Goal: Task Accomplishment & Management: Use online tool/utility

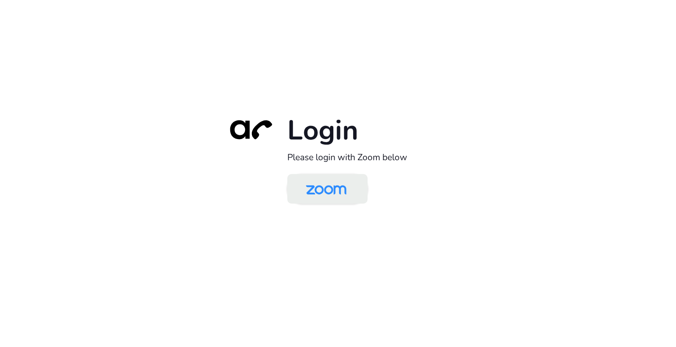
click at [320, 188] on img at bounding box center [326, 189] width 58 height 27
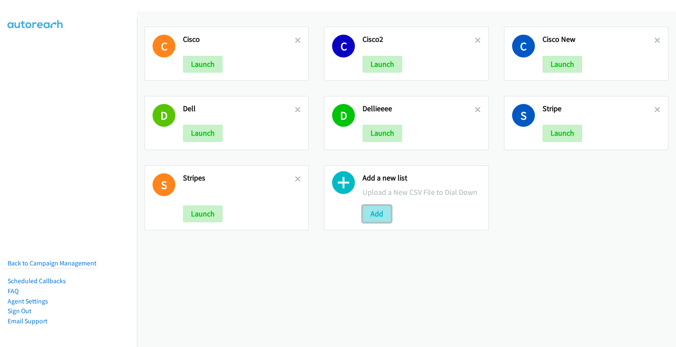
click at [379, 216] on button "Add" at bounding box center [377, 213] width 29 height 17
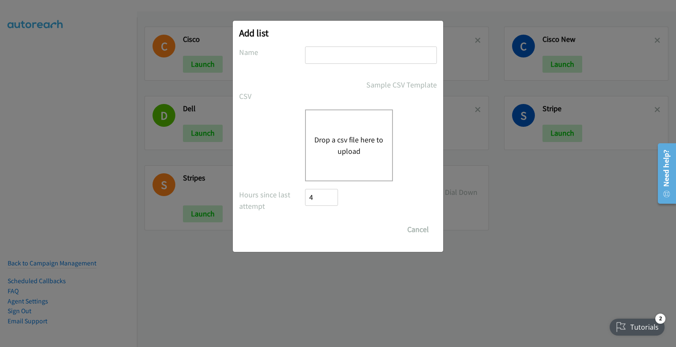
click at [343, 140] on button "Drop a csv file here to upload" at bounding box center [348, 145] width 69 height 23
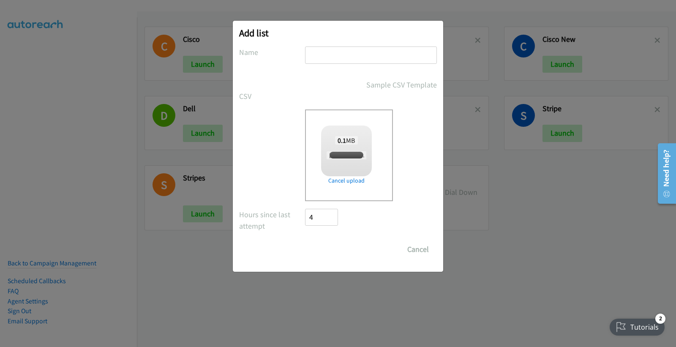
checkbox input "true"
click at [330, 56] on input "text" at bounding box center [371, 54] width 132 height 17
type input "Stripes"
click at [305, 241] on input "Save List" at bounding box center [327, 249] width 44 height 17
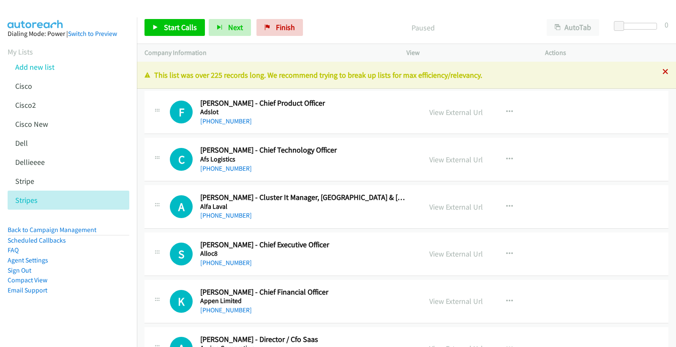
click at [660, 72] on div "[PHONE_NUMBER] Call failed - Please reload the list and try again This list was…" at bounding box center [406, 204] width 539 height 285
click at [663, 73] on icon at bounding box center [666, 72] width 6 height 6
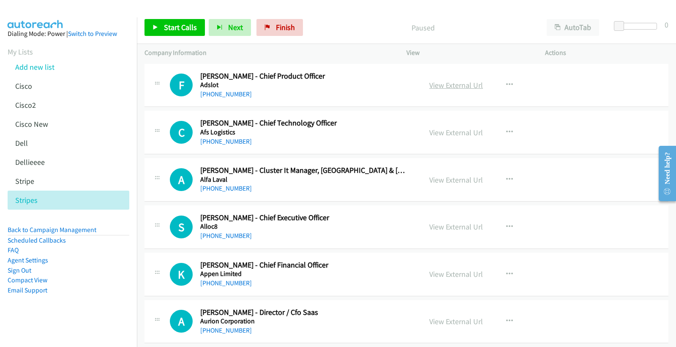
click at [475, 84] on link "View External Url" at bounding box center [456, 85] width 54 height 10
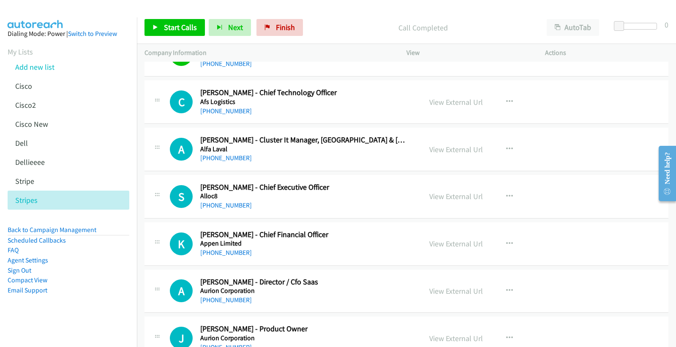
scroll to position [47, 0]
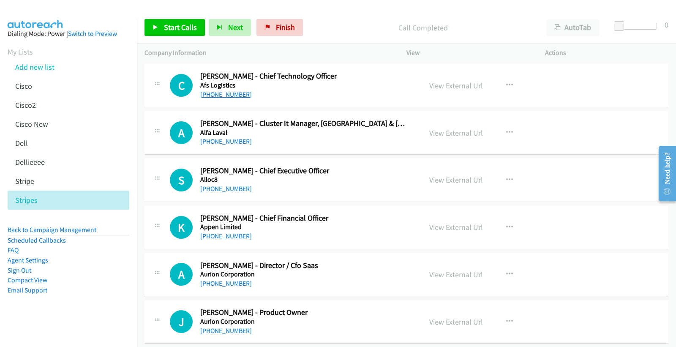
click at [216, 93] on link "[PHONE_NUMBER]" at bounding box center [226, 94] width 52 height 8
click at [460, 86] on link "View External Url" at bounding box center [456, 86] width 54 height 10
click at [470, 133] on link "View External Url" at bounding box center [456, 133] width 54 height 10
click at [240, 140] on link "[PHONE_NUMBER]" at bounding box center [226, 141] width 52 height 8
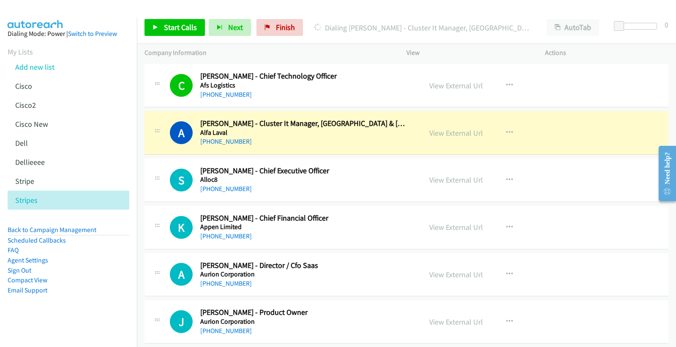
scroll to position [94, 0]
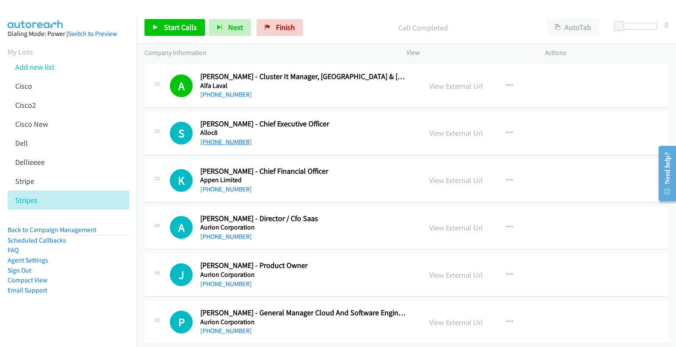
click at [219, 143] on link "[PHONE_NUMBER]" at bounding box center [226, 142] width 52 height 8
click at [449, 134] on link "View External Url" at bounding box center [456, 133] width 54 height 10
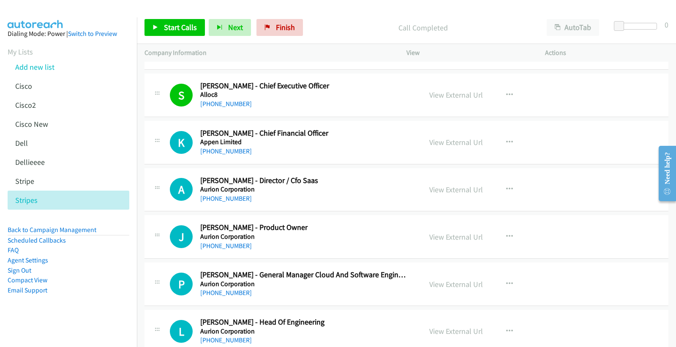
scroll to position [141, 0]
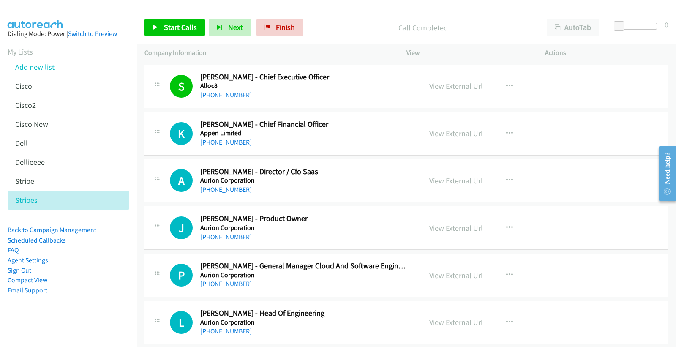
click at [240, 94] on link "[PHONE_NUMBER]" at bounding box center [226, 95] width 52 height 8
click at [220, 143] on link "[PHONE_NUMBER]" at bounding box center [226, 142] width 52 height 8
drag, startPoint x: 449, startPoint y: 133, endPoint x: 244, endPoint y: 11, distance: 238.6
click at [440, 133] on link "View External Url" at bounding box center [456, 133] width 54 height 10
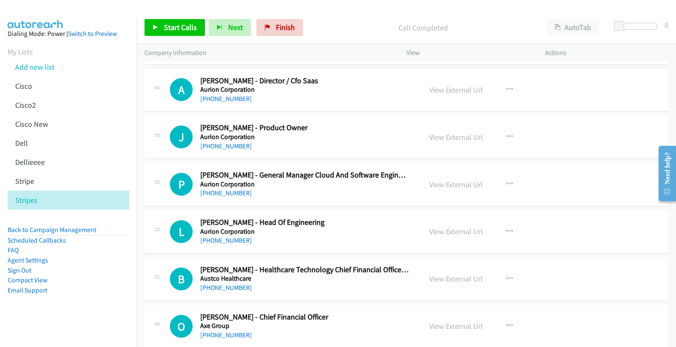
scroll to position [235, 0]
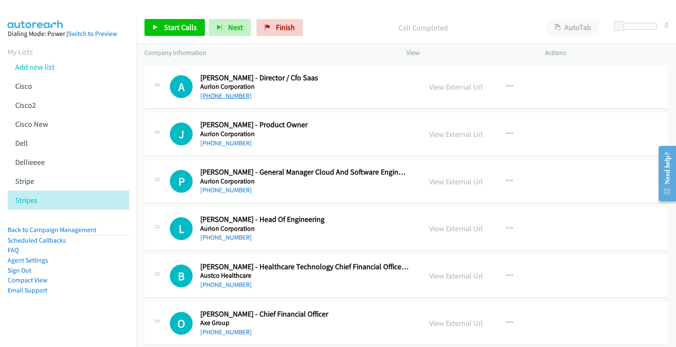
click at [222, 96] on link "[PHONE_NUMBER]" at bounding box center [226, 96] width 52 height 8
click at [453, 86] on link "View External Url" at bounding box center [456, 87] width 54 height 10
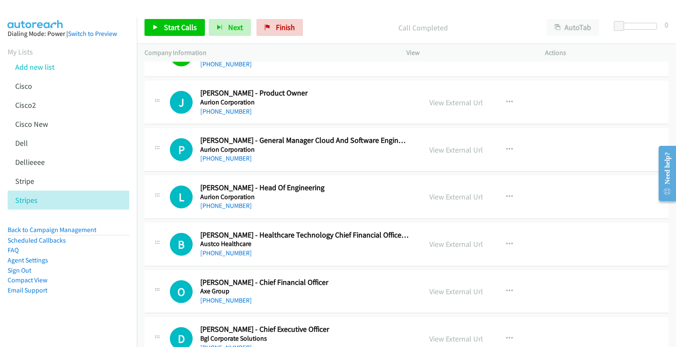
scroll to position [281, 0]
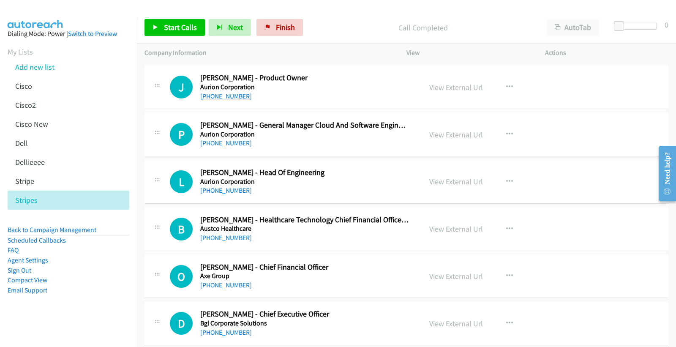
click at [227, 96] on link "[PHONE_NUMBER]" at bounding box center [226, 96] width 52 height 8
click at [467, 87] on link "View External Url" at bounding box center [456, 87] width 54 height 10
click at [227, 143] on link "[PHONE_NUMBER]" at bounding box center [226, 143] width 52 height 8
click at [448, 133] on link "View External Url" at bounding box center [456, 135] width 54 height 10
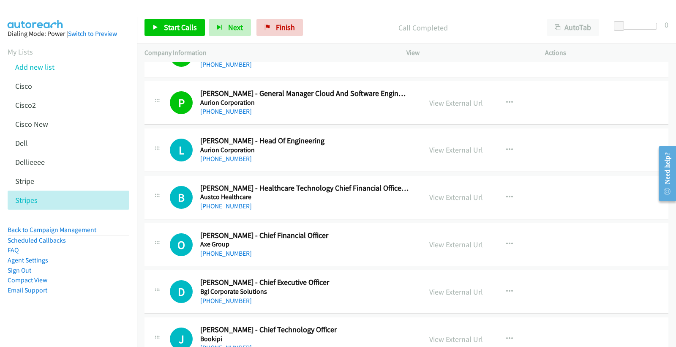
scroll to position [328, 0]
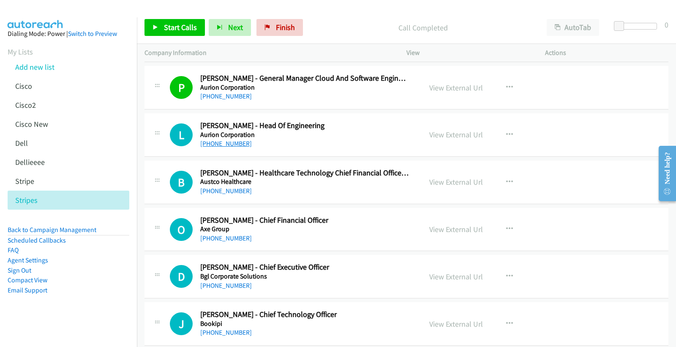
click at [227, 142] on link "[PHONE_NUMBER]" at bounding box center [226, 143] width 52 height 8
click at [444, 130] on link "View External Url" at bounding box center [456, 135] width 54 height 10
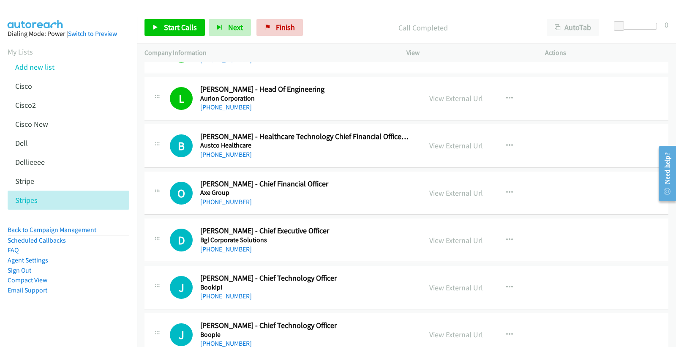
scroll to position [375, 0]
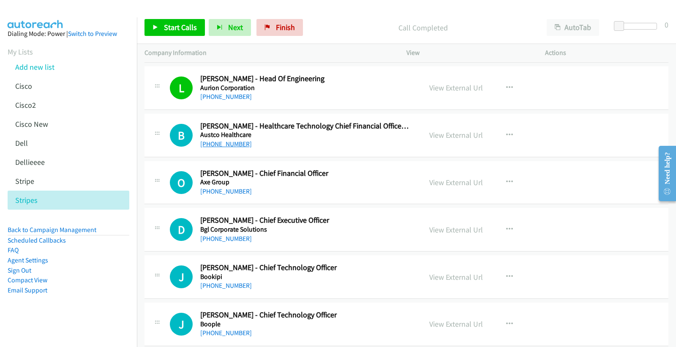
click at [239, 143] on link "[PHONE_NUMBER]" at bounding box center [226, 144] width 52 height 8
click at [451, 134] on link "View External Url" at bounding box center [456, 135] width 54 height 10
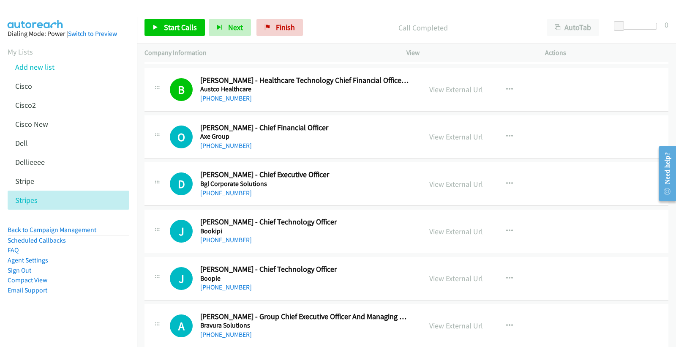
scroll to position [470, 0]
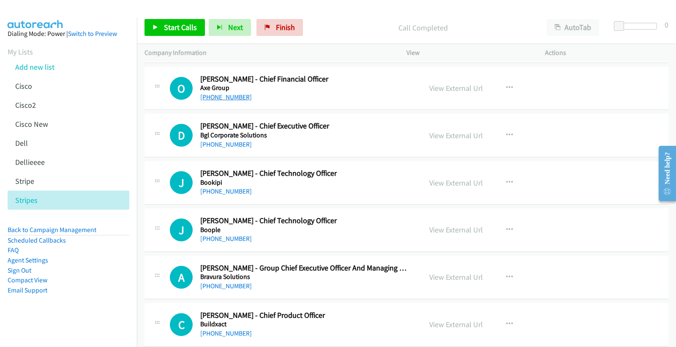
click at [226, 96] on link "[PHONE_NUMBER]" at bounding box center [226, 97] width 52 height 8
click at [469, 88] on link "View External Url" at bounding box center [456, 88] width 54 height 10
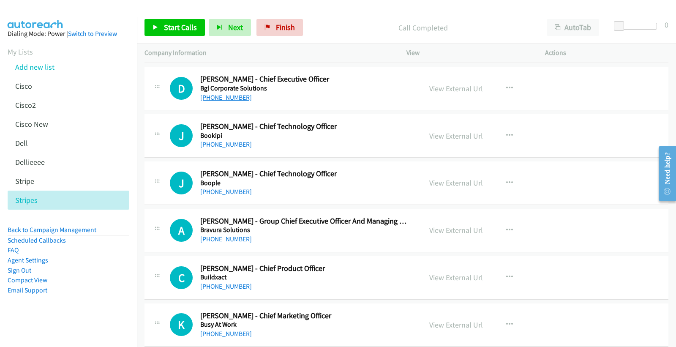
click at [234, 98] on link "[PHONE_NUMBER]" at bounding box center [226, 97] width 52 height 8
click at [441, 88] on link "View External Url" at bounding box center [456, 89] width 54 height 10
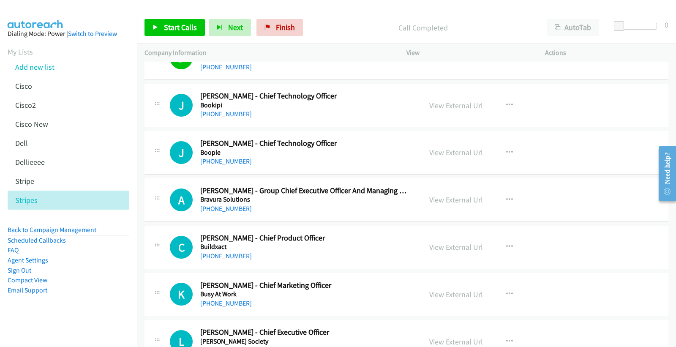
scroll to position [563, 0]
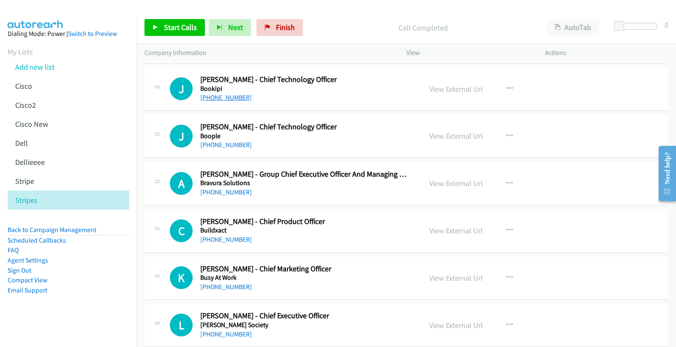
click at [225, 96] on link "[PHONE_NUMBER]" at bounding box center [226, 97] width 52 height 8
click at [458, 86] on link "View External Url" at bounding box center [456, 89] width 54 height 10
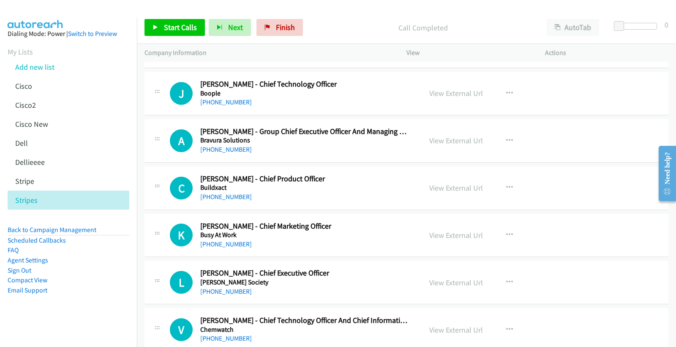
scroll to position [610, 0]
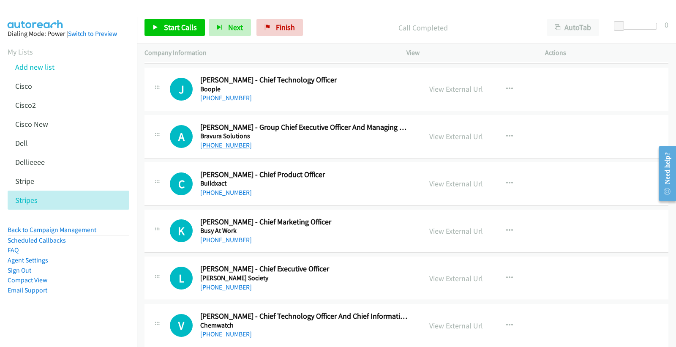
click at [238, 145] on link "[PHONE_NUMBER]" at bounding box center [226, 145] width 52 height 8
click at [455, 134] on link "View External Url" at bounding box center [456, 136] width 54 height 10
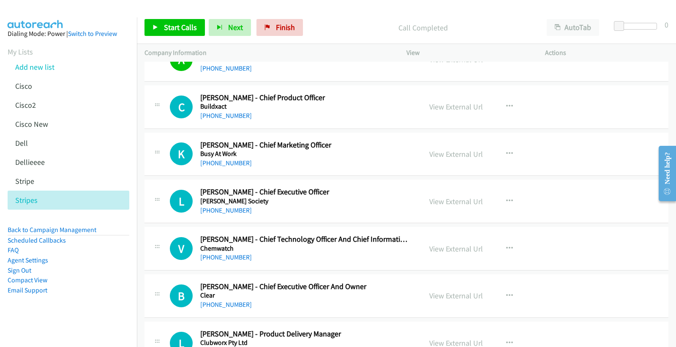
scroll to position [704, 0]
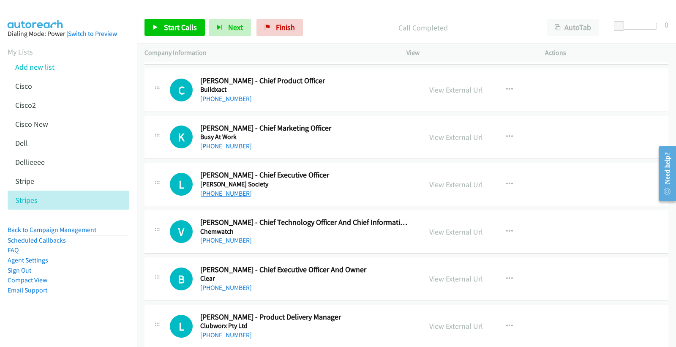
click at [229, 195] on link "[PHONE_NUMBER]" at bounding box center [226, 193] width 52 height 8
click at [454, 186] on link "View External Url" at bounding box center [456, 185] width 54 height 10
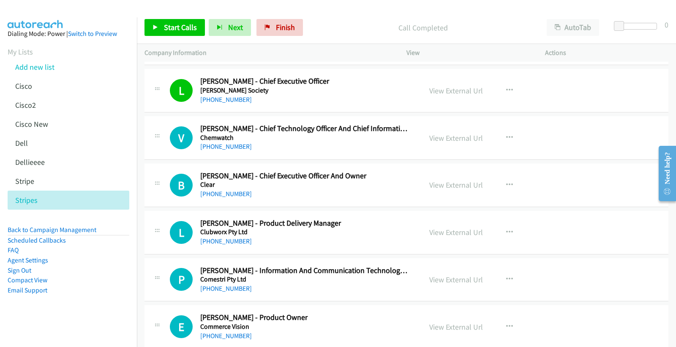
scroll to position [845, 0]
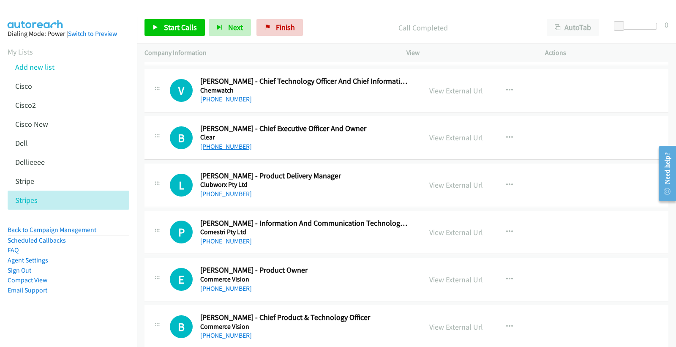
click at [215, 148] on link "[PHONE_NUMBER]" at bounding box center [226, 146] width 52 height 8
click at [454, 138] on link "View External Url" at bounding box center [456, 138] width 54 height 10
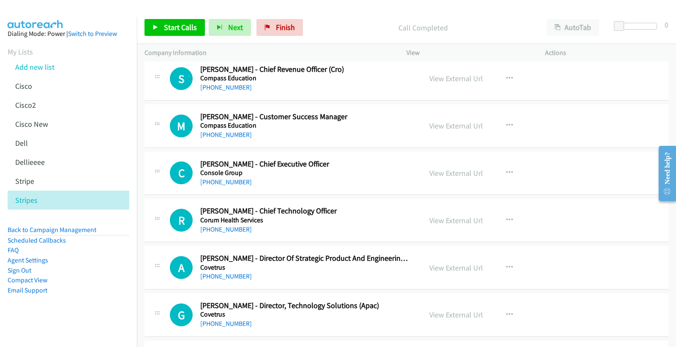
scroll to position [1435, 0]
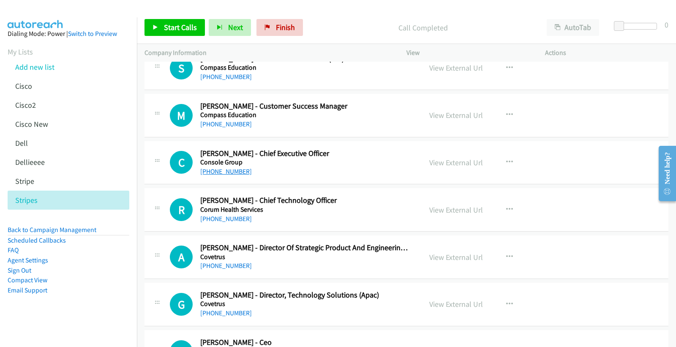
click at [227, 172] on link "[PHONE_NUMBER]" at bounding box center [226, 171] width 52 height 8
click at [454, 162] on link "View External Url" at bounding box center [456, 163] width 54 height 10
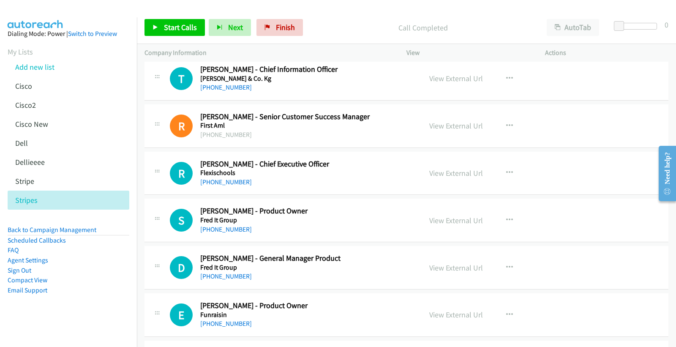
scroll to position [2664, 0]
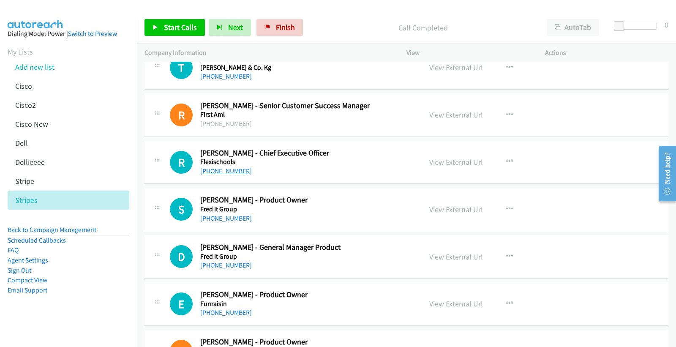
click at [226, 172] on link "[PHONE_NUMBER]" at bounding box center [226, 171] width 52 height 8
click at [461, 162] on link "View External Url" at bounding box center [456, 162] width 54 height 10
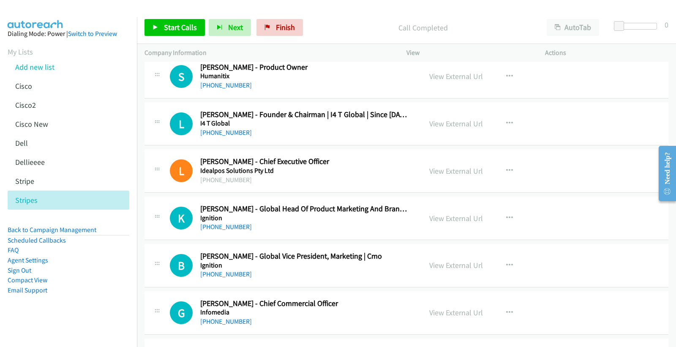
scroll to position [7250, 0]
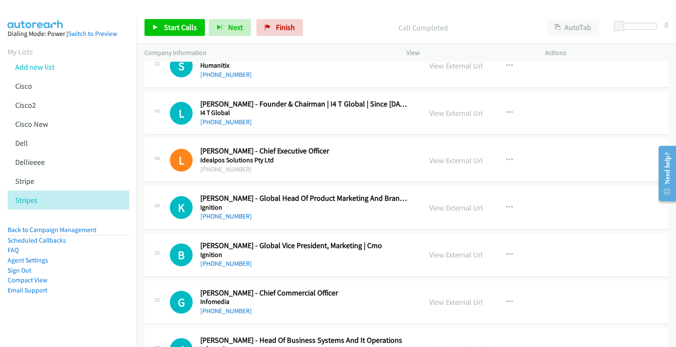
click at [246, 179] on div "L Callback Scheduled [PERSON_NAME] - Chief Executive Officer Idealpos Solutions…" at bounding box center [407, 161] width 524 height 44
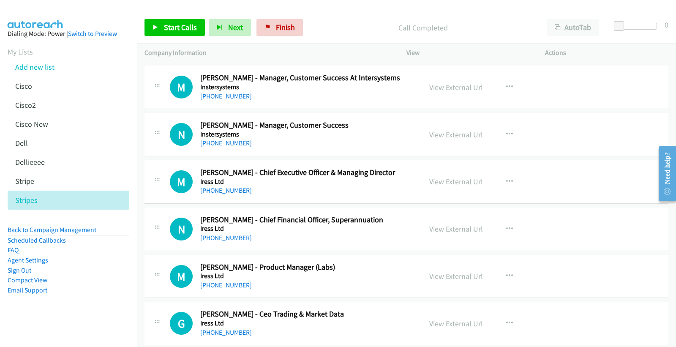
scroll to position [7911, 0]
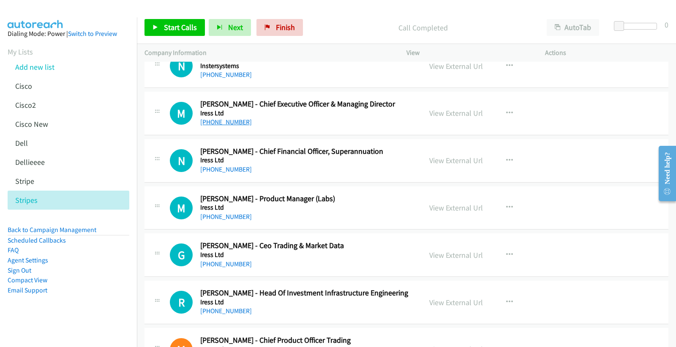
click at [226, 121] on link "[PHONE_NUMBER]" at bounding box center [226, 122] width 52 height 8
click at [447, 118] on link "View External Url" at bounding box center [456, 113] width 54 height 10
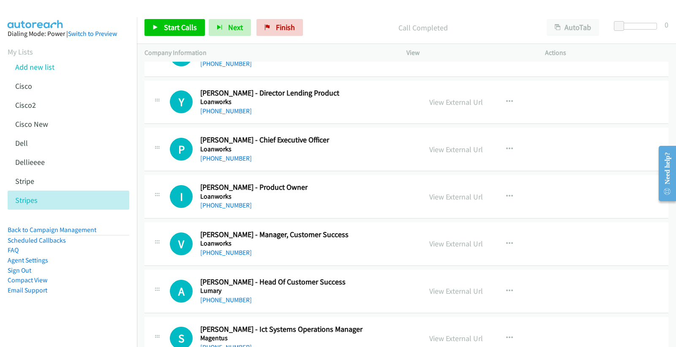
scroll to position [9849, 0]
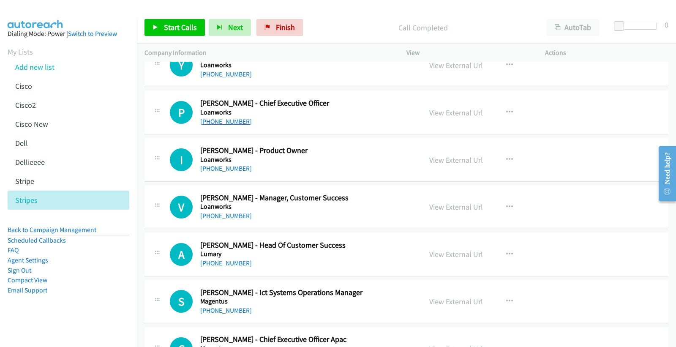
click at [221, 126] on link "[PHONE_NUMBER]" at bounding box center [226, 121] width 52 height 8
click at [465, 115] on link "View External Url" at bounding box center [456, 113] width 54 height 10
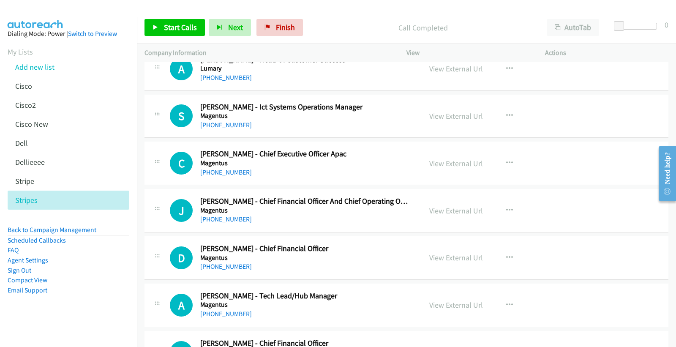
scroll to position [10045, 0]
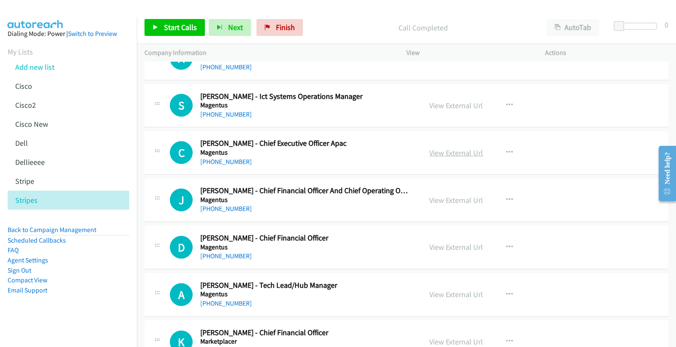
click at [445, 156] on link "View External Url" at bounding box center [456, 153] width 54 height 10
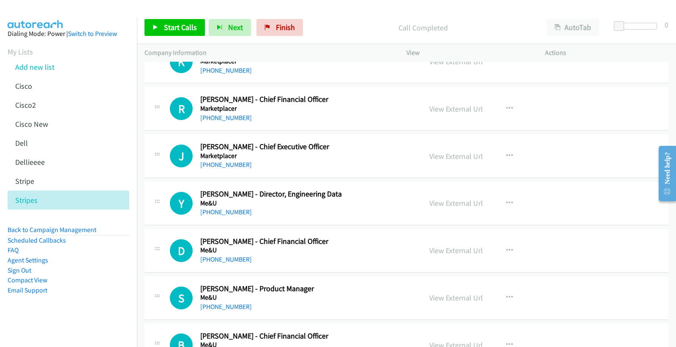
scroll to position [10370, 0]
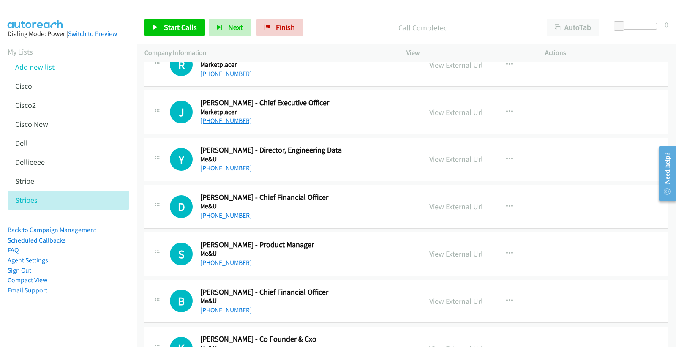
click at [235, 124] on link "[PHONE_NUMBER]" at bounding box center [226, 121] width 52 height 8
click at [445, 114] on link "View External Url" at bounding box center [456, 112] width 54 height 10
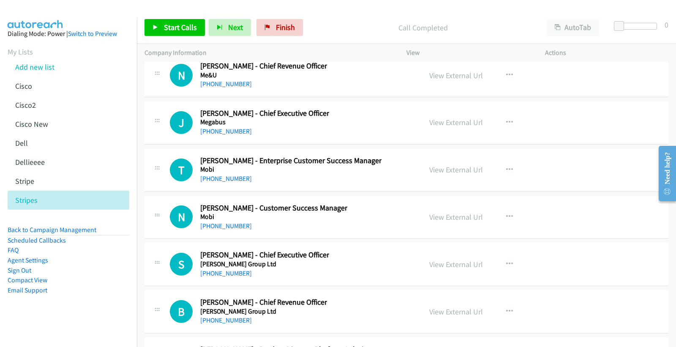
scroll to position [10701, 0]
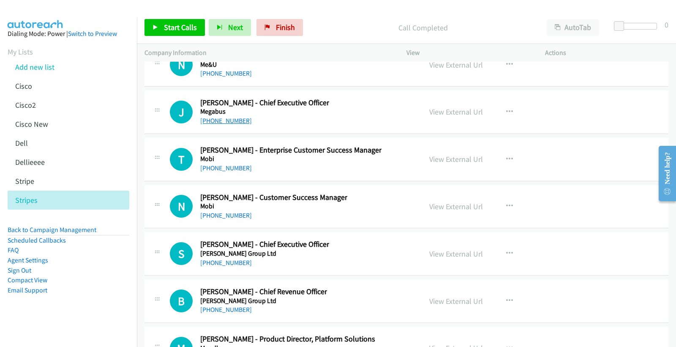
click at [223, 125] on link "[PHONE_NUMBER]" at bounding box center [226, 121] width 52 height 8
click at [443, 115] on link "View External Url" at bounding box center [456, 112] width 54 height 10
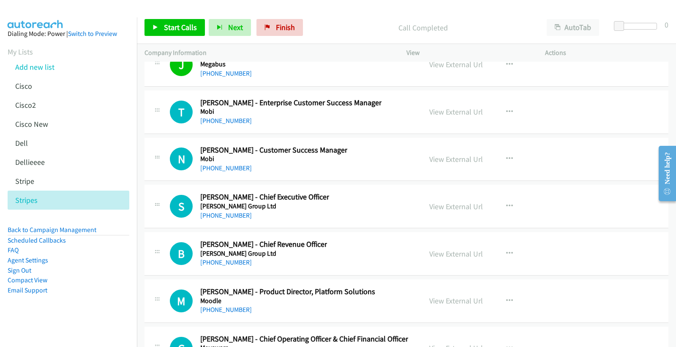
scroll to position [10795, 0]
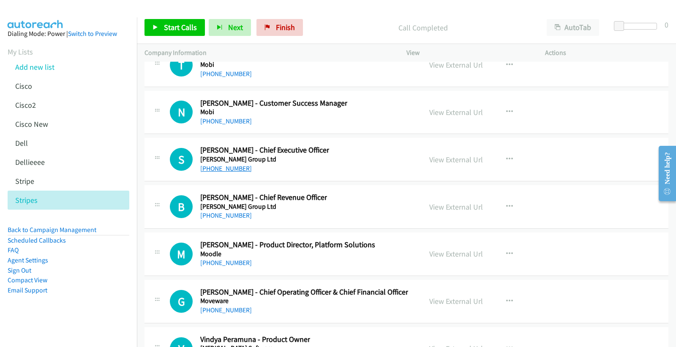
click at [225, 172] on link "[PHONE_NUMBER]" at bounding box center [226, 168] width 52 height 8
click at [430, 164] on link "View External Url" at bounding box center [456, 160] width 54 height 10
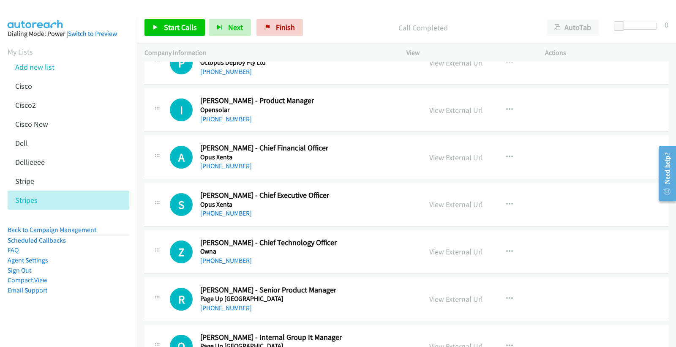
scroll to position [14199, 0]
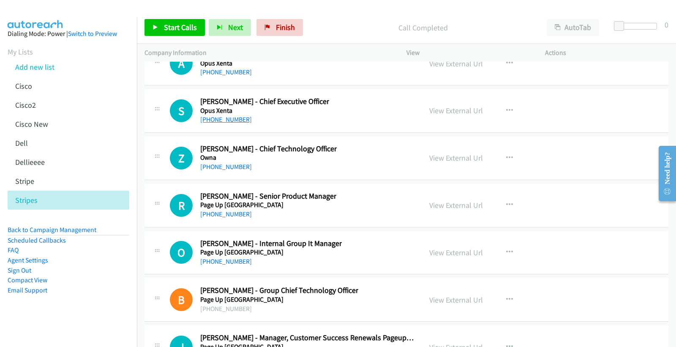
click at [223, 123] on link "[PHONE_NUMBER]" at bounding box center [226, 119] width 52 height 8
click at [458, 115] on link "View External Url" at bounding box center [456, 111] width 54 height 10
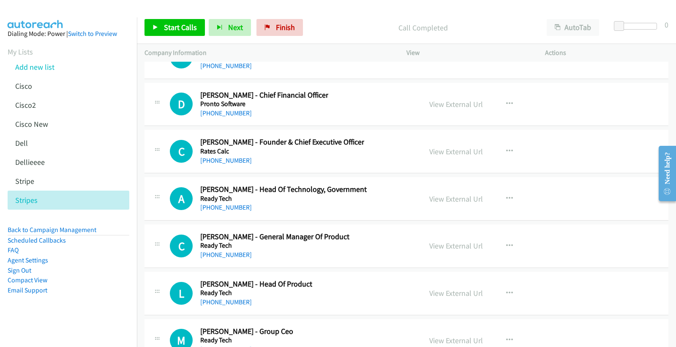
scroll to position [15901, 0]
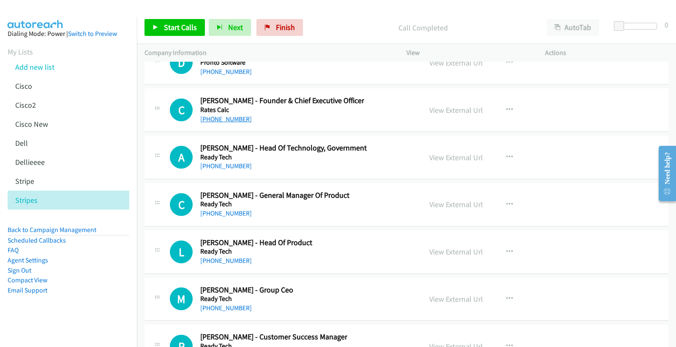
click at [221, 123] on link "[PHONE_NUMBER]" at bounding box center [226, 119] width 52 height 8
click at [445, 115] on link "View External Url" at bounding box center [456, 110] width 54 height 10
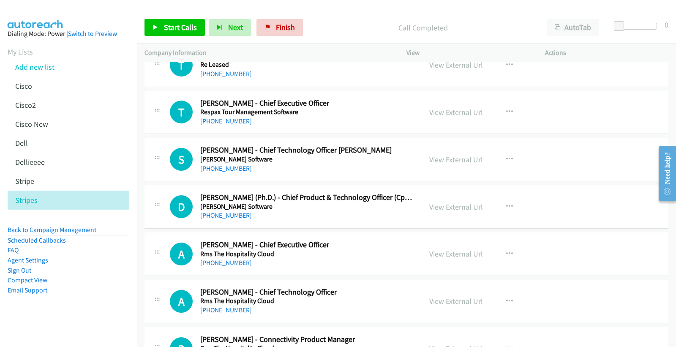
scroll to position [16847, 0]
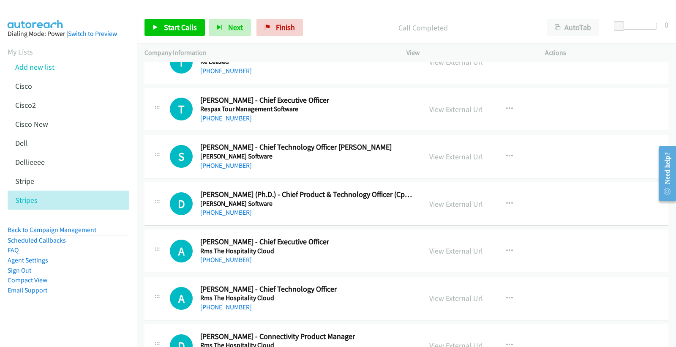
click at [226, 122] on link "[PHONE_NUMBER]" at bounding box center [226, 118] width 52 height 8
click at [444, 114] on link "View External Url" at bounding box center [456, 109] width 54 height 10
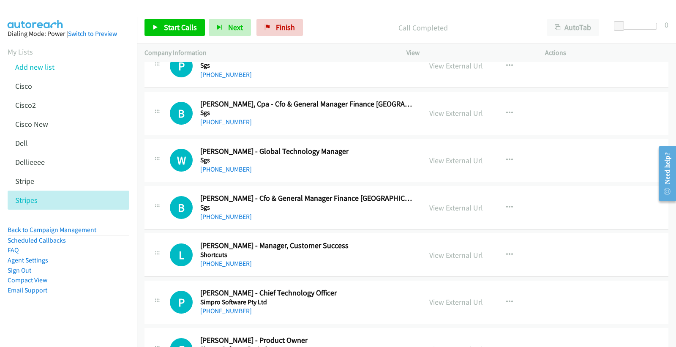
scroll to position [17555, 0]
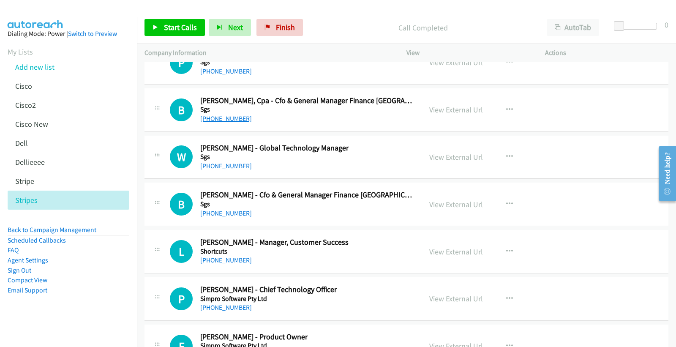
click at [229, 123] on link "[PHONE_NUMBER]" at bounding box center [226, 119] width 52 height 8
click at [450, 115] on link "View External Url" at bounding box center [456, 110] width 54 height 10
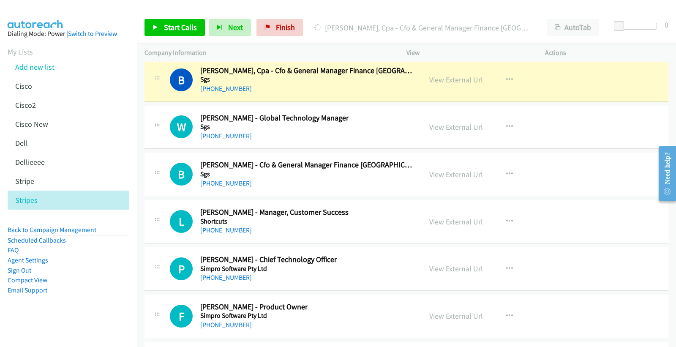
scroll to position [17602, 0]
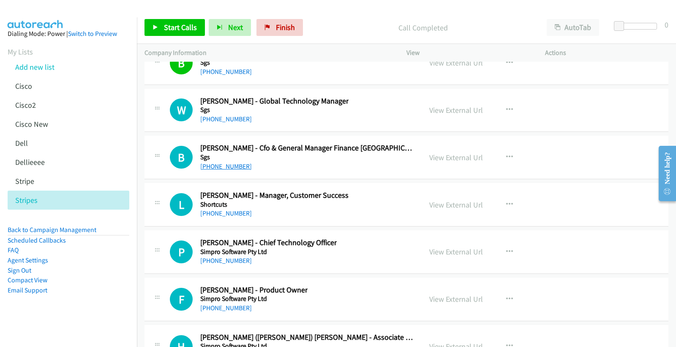
click at [232, 170] on link "[PHONE_NUMBER]" at bounding box center [226, 166] width 52 height 8
click at [441, 162] on link "View External Url" at bounding box center [456, 158] width 54 height 10
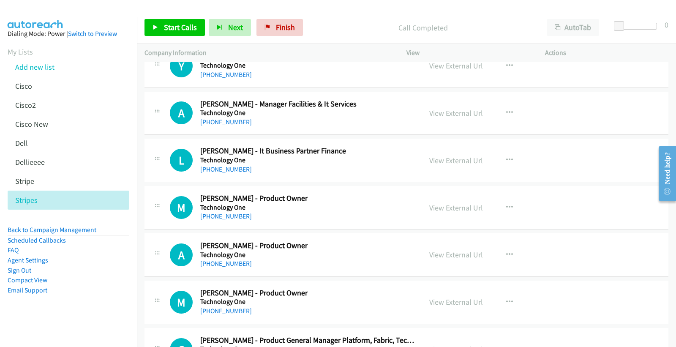
scroll to position [19873, 0]
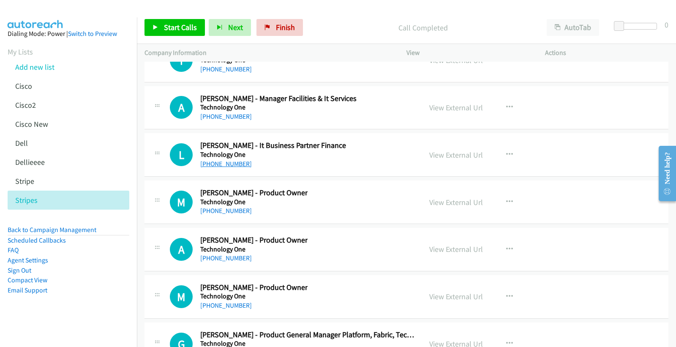
click at [227, 168] on link "[PHONE_NUMBER]" at bounding box center [226, 164] width 52 height 8
click at [442, 160] on link "View External Url" at bounding box center [456, 155] width 54 height 10
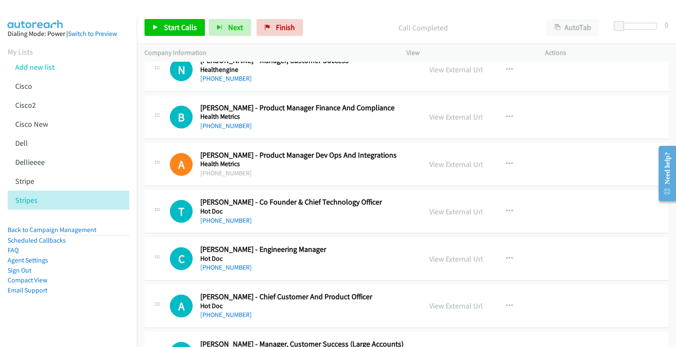
scroll to position [5689, 0]
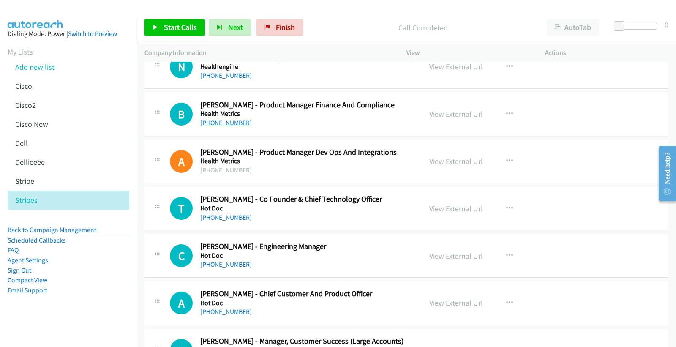
click at [227, 127] on link "[PHONE_NUMBER]" at bounding box center [226, 123] width 52 height 8
click at [464, 119] on link "View External Url" at bounding box center [456, 114] width 54 height 10
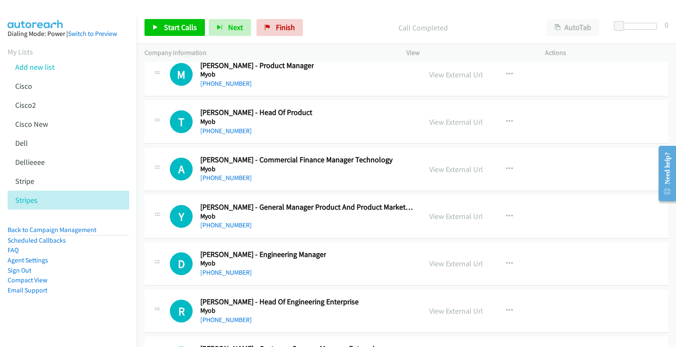
scroll to position [12356, 0]
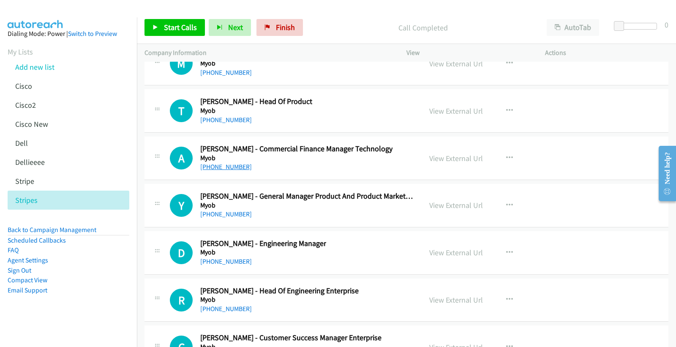
click at [237, 170] on link "[PHONE_NUMBER]" at bounding box center [226, 167] width 52 height 8
click at [454, 162] on link "View External Url" at bounding box center [456, 158] width 54 height 10
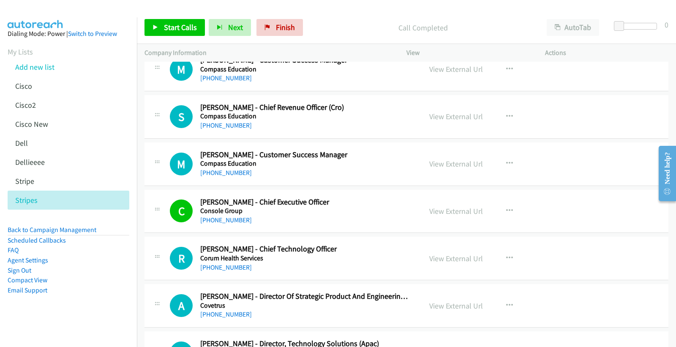
scroll to position [1387, 0]
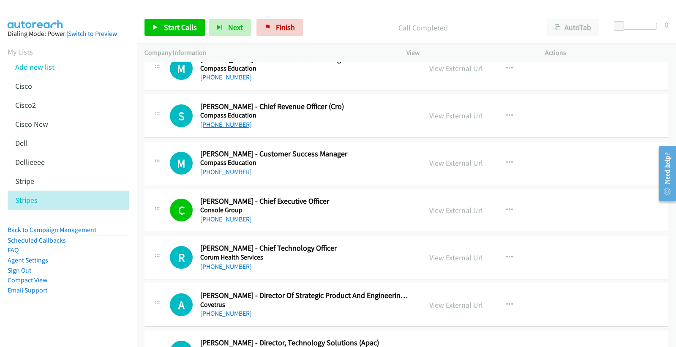
click at [222, 125] on link "[PHONE_NUMBER]" at bounding box center [226, 124] width 52 height 8
click at [465, 115] on link "View External Url" at bounding box center [456, 116] width 54 height 10
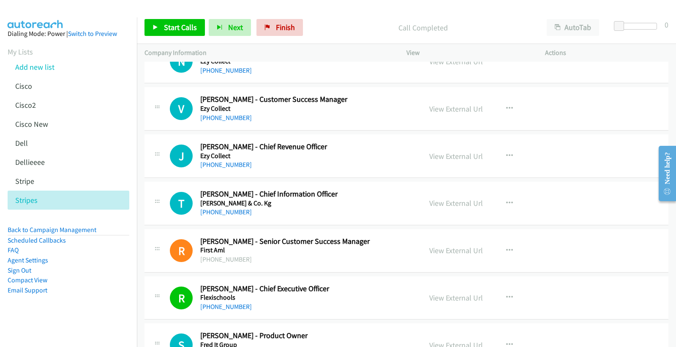
scroll to position [2569, 0]
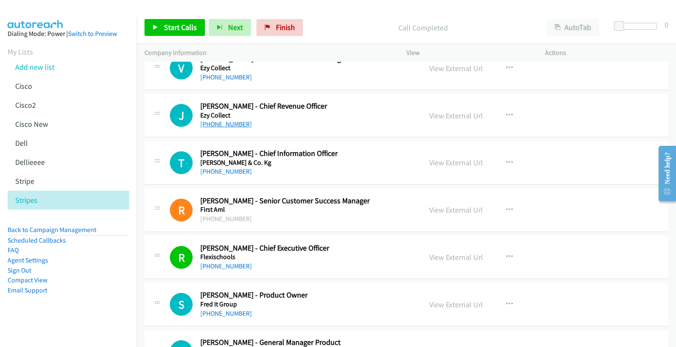
click at [219, 123] on link "[PHONE_NUMBER]" at bounding box center [226, 124] width 52 height 8
click at [450, 116] on link "View External Url" at bounding box center [456, 116] width 54 height 10
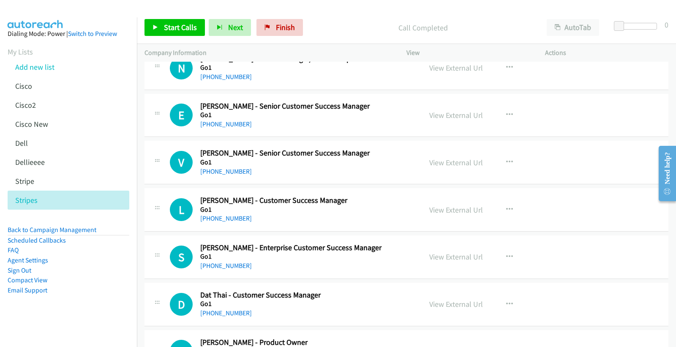
scroll to position [3704, 0]
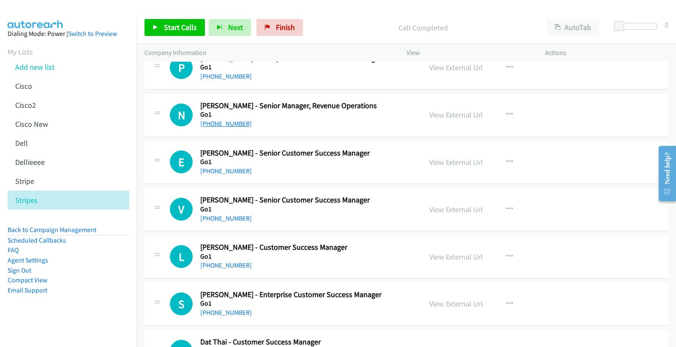
click at [221, 124] on link "[PHONE_NUMBER]" at bounding box center [226, 124] width 52 height 8
click at [451, 115] on link "View External Url" at bounding box center [456, 115] width 54 height 10
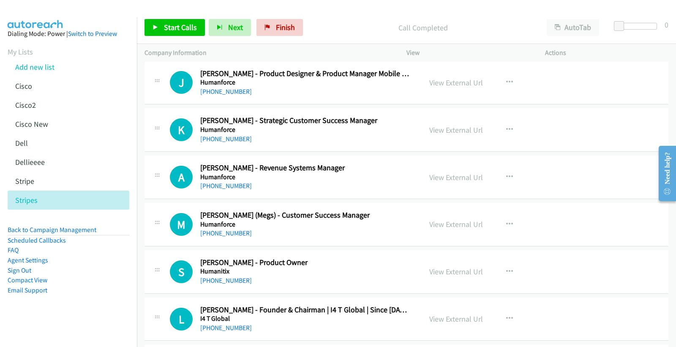
scroll to position [7061, 0]
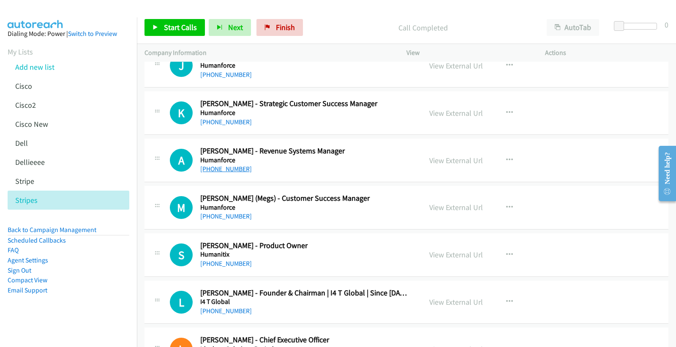
click at [217, 172] on link "[PHONE_NUMBER]" at bounding box center [226, 169] width 52 height 8
click at [456, 163] on link "View External Url" at bounding box center [456, 161] width 54 height 10
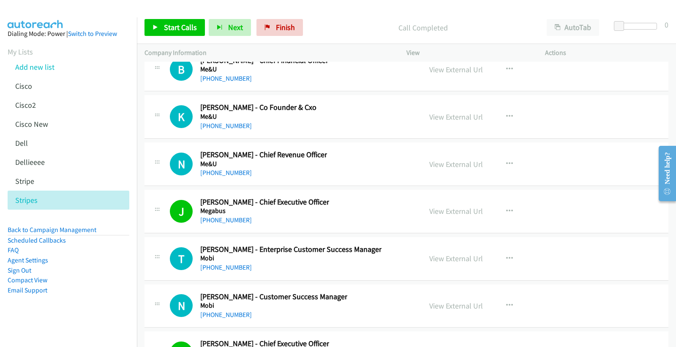
scroll to position [10606, 0]
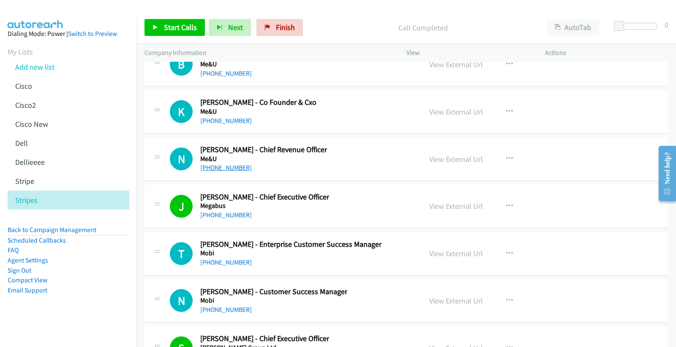
click at [230, 169] on link "[PHONE_NUMBER]" at bounding box center [226, 168] width 52 height 8
click at [467, 161] on link "View External Url" at bounding box center [456, 159] width 54 height 10
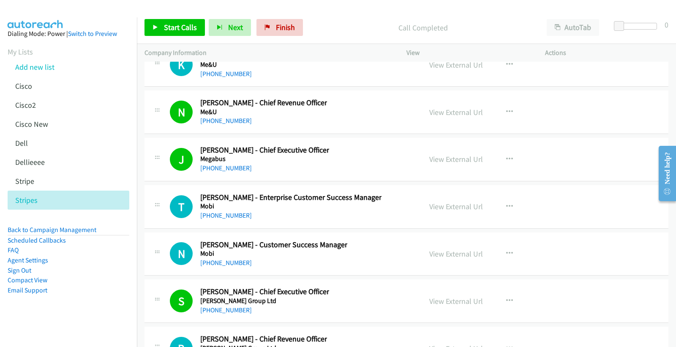
scroll to position [10661, 0]
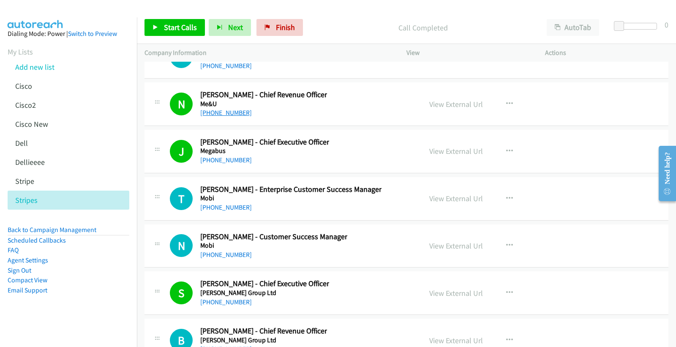
click at [218, 117] on link "[PHONE_NUMBER]" at bounding box center [226, 113] width 52 height 8
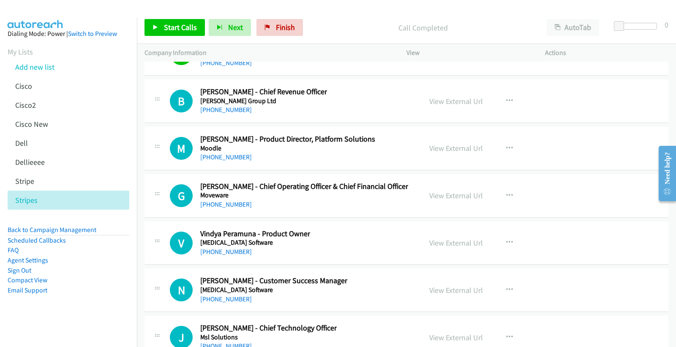
scroll to position [10890, 0]
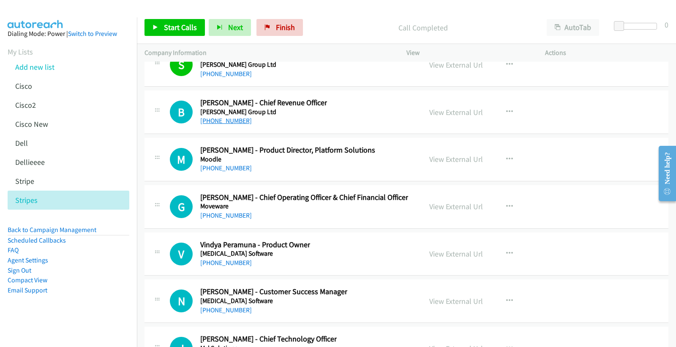
click at [231, 123] on link "[PHONE_NUMBER]" at bounding box center [226, 121] width 52 height 8
click at [443, 114] on link "View External Url" at bounding box center [456, 112] width 54 height 10
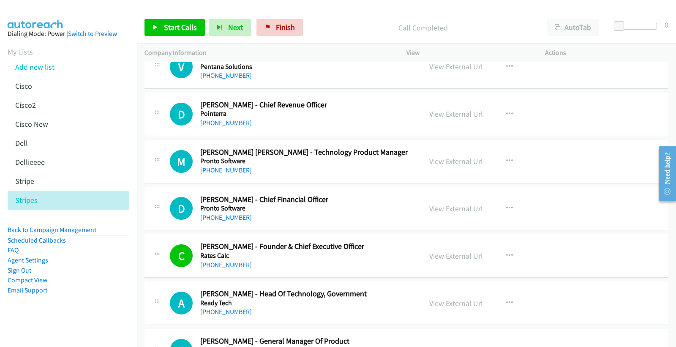
scroll to position [15759, 0]
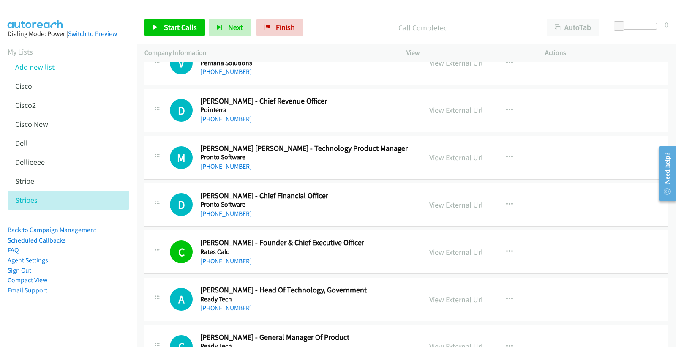
click at [229, 123] on link "[PHONE_NUMBER]" at bounding box center [226, 119] width 52 height 8
click at [468, 115] on link "View External Url" at bounding box center [456, 110] width 54 height 10
click at [213, 218] on link "[PHONE_NUMBER]" at bounding box center [226, 214] width 52 height 8
click at [455, 210] on link "View External Url" at bounding box center [456, 205] width 54 height 10
drag, startPoint x: 581, startPoint y: 40, endPoint x: 582, endPoint y: 20, distance: 19.9
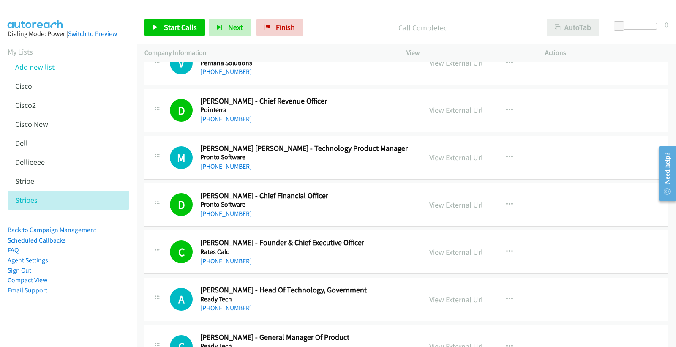
click at [579, 32] on div "Start Calls Pause Next Finish Call Completed AutoTab AutoTab 0" at bounding box center [406, 27] width 539 height 33
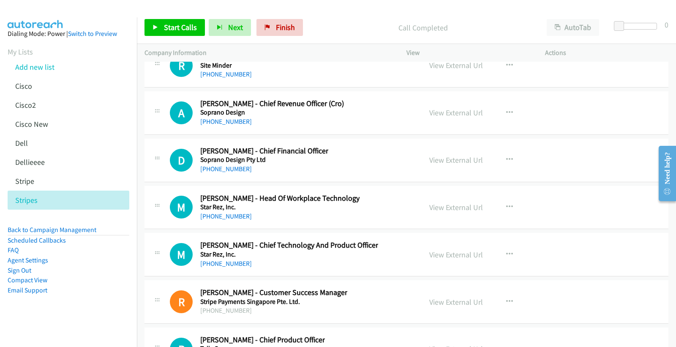
scroll to position [18785, 0]
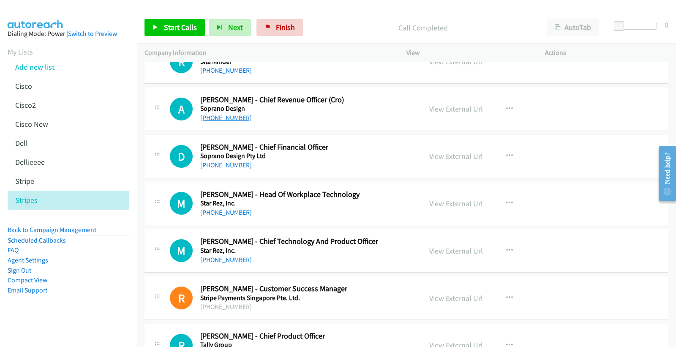
click at [231, 122] on link "[PHONE_NUMBER]" at bounding box center [226, 118] width 52 height 8
click at [450, 114] on link "View External Url" at bounding box center [456, 109] width 54 height 10
click at [446, 114] on link "View External Url" at bounding box center [456, 109] width 54 height 10
click at [236, 169] on link "[PHONE_NUMBER]" at bounding box center [226, 165] width 52 height 8
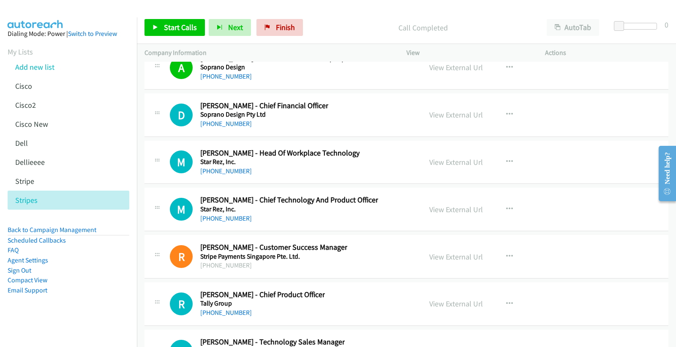
scroll to position [18832, 0]
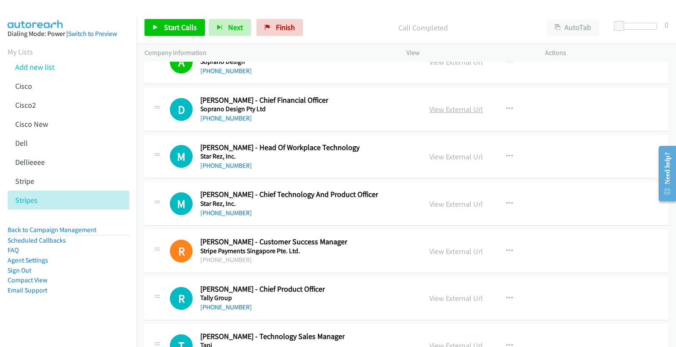
click at [451, 114] on link "View External Url" at bounding box center [456, 109] width 54 height 10
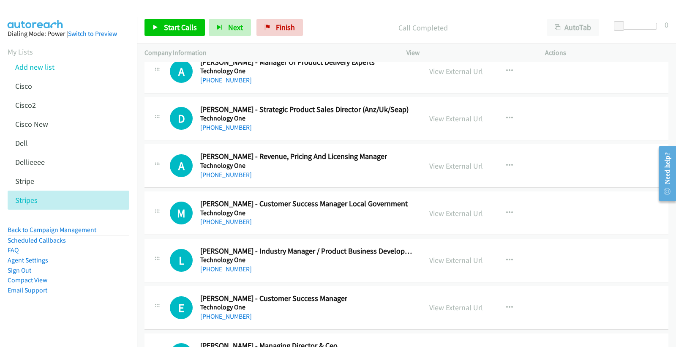
scroll to position [20393, 0]
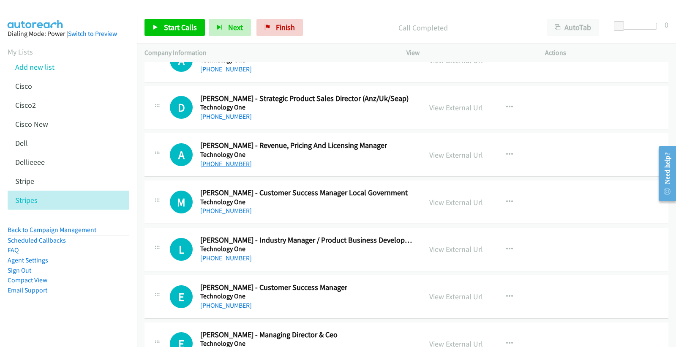
click at [227, 168] on link "[PHONE_NUMBER]" at bounding box center [226, 164] width 52 height 8
click at [462, 160] on link "View External Url" at bounding box center [456, 155] width 54 height 10
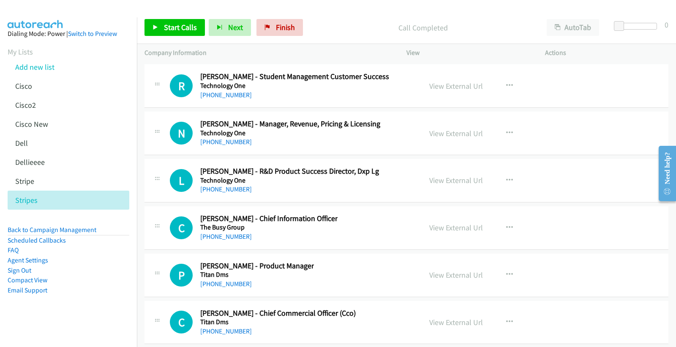
scroll to position [20960, 0]
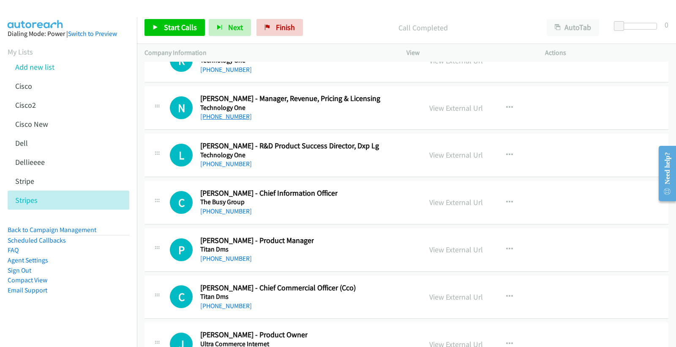
click at [235, 120] on link "[PHONE_NUMBER]" at bounding box center [226, 116] width 52 height 8
click at [443, 113] on link "View External Url" at bounding box center [456, 108] width 54 height 10
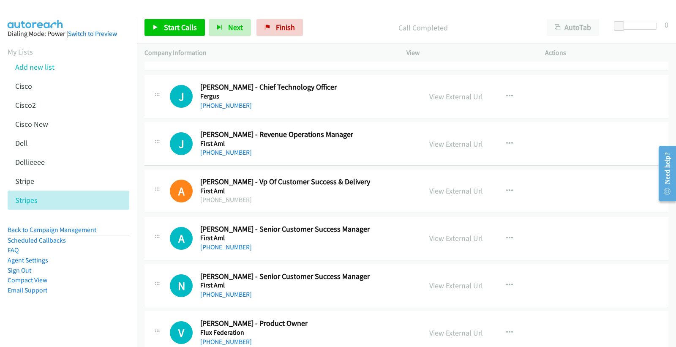
scroll to position [22236, 0]
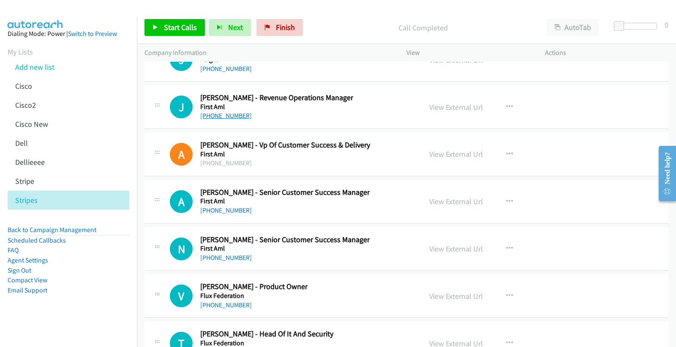
click at [240, 120] on link "[PHONE_NUMBER]" at bounding box center [226, 116] width 52 height 8
click at [462, 112] on link "View External Url" at bounding box center [456, 107] width 54 height 10
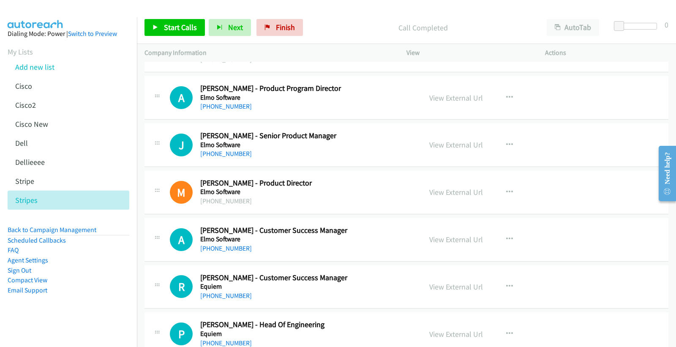
scroll to position [2019, 0]
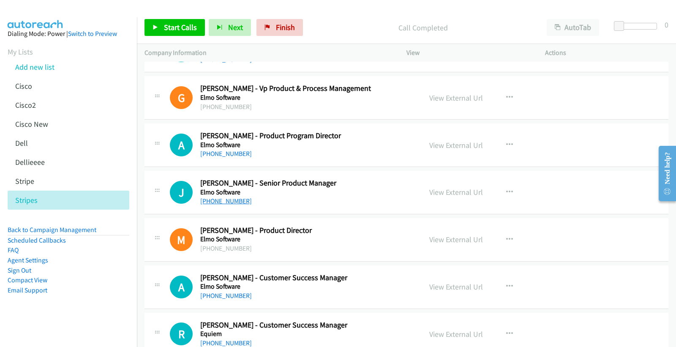
click at [227, 205] on link "[PHONE_NUMBER]" at bounding box center [226, 201] width 52 height 8
click at [460, 194] on link "View External Url" at bounding box center [456, 192] width 54 height 10
click at [235, 152] on link "[PHONE_NUMBER]" at bounding box center [226, 154] width 52 height 8
click at [454, 145] on link "View External Url" at bounding box center [456, 145] width 54 height 10
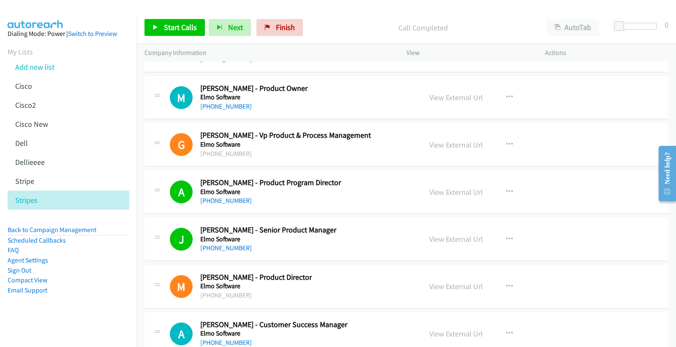
scroll to position [1926, 0]
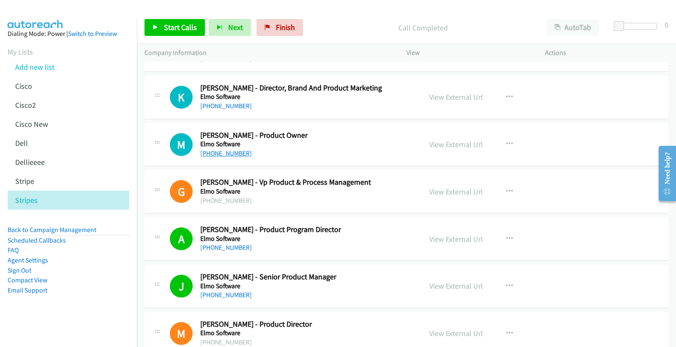
click at [235, 156] on link "[PHONE_NUMBER]" at bounding box center [226, 153] width 52 height 8
click at [458, 144] on link "View External Url" at bounding box center [456, 144] width 54 height 10
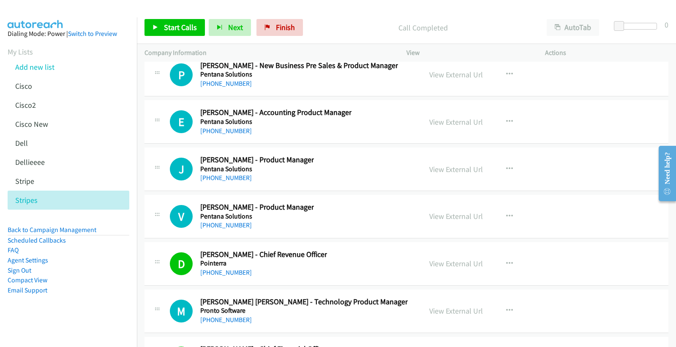
scroll to position [15589, 0]
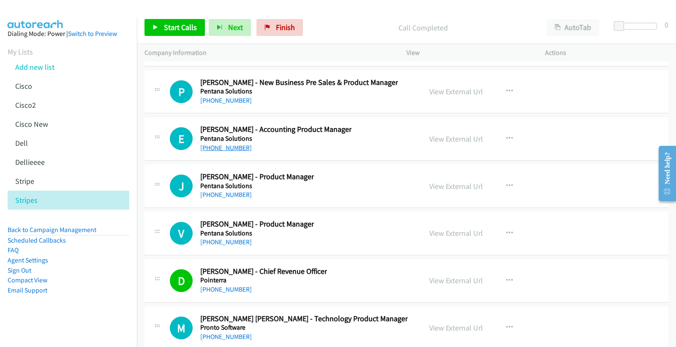
click at [221, 150] on link "[PHONE_NUMBER]" at bounding box center [226, 148] width 52 height 8
click at [450, 144] on link "View External Url" at bounding box center [456, 139] width 54 height 10
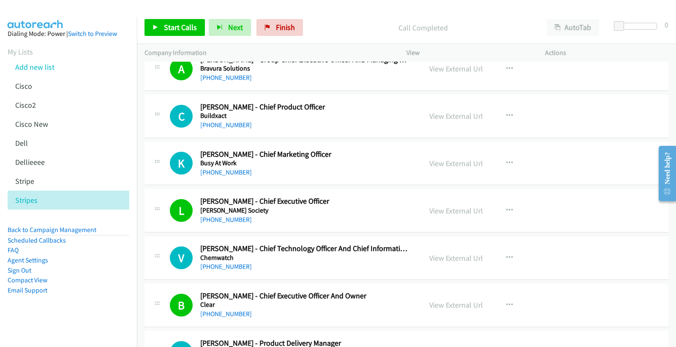
scroll to position [686, 0]
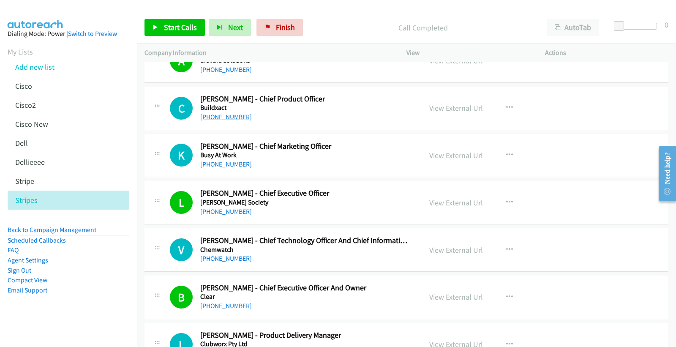
click at [227, 118] on link "[PHONE_NUMBER]" at bounding box center [226, 117] width 52 height 8
click at [455, 107] on link "View External Url" at bounding box center [456, 108] width 54 height 10
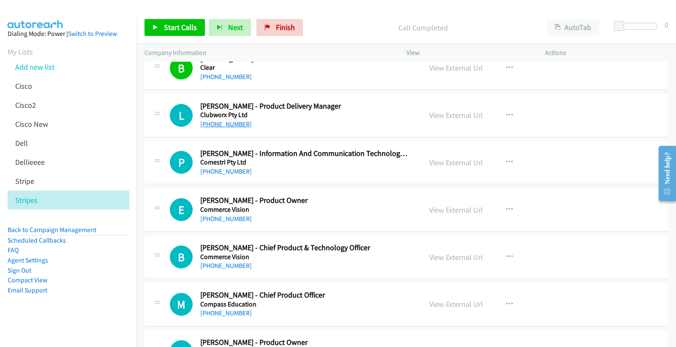
click at [226, 124] on link "[PHONE_NUMBER]" at bounding box center [226, 124] width 52 height 8
click at [237, 218] on link "[PHONE_NUMBER]" at bounding box center [226, 219] width 52 height 8
click at [451, 210] on link "View External Url" at bounding box center [456, 210] width 54 height 10
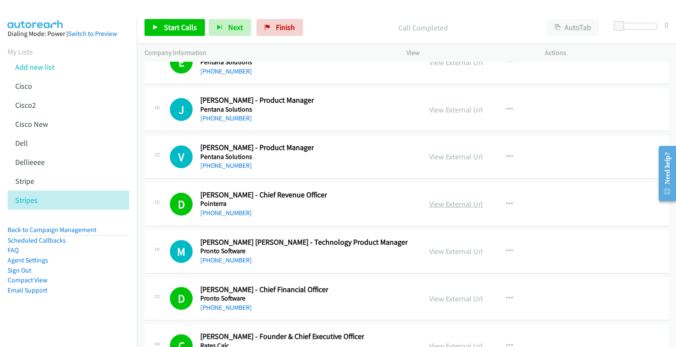
click at [471, 209] on link "View External Url" at bounding box center [456, 204] width 54 height 10
